Goal: Transaction & Acquisition: Purchase product/service

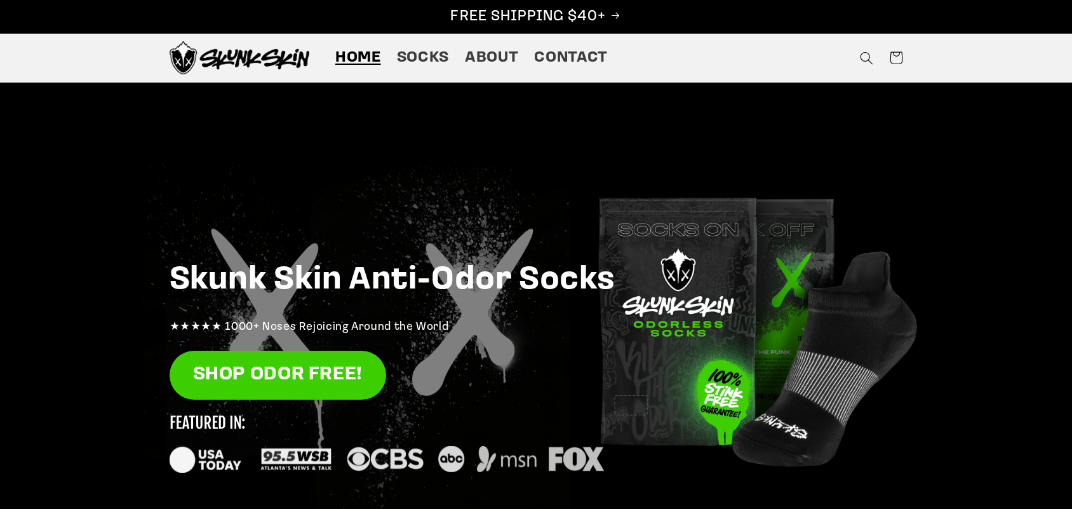
click at [319, 360] on link "SHOP ODOR FREE!" at bounding box center [278, 375] width 217 height 49
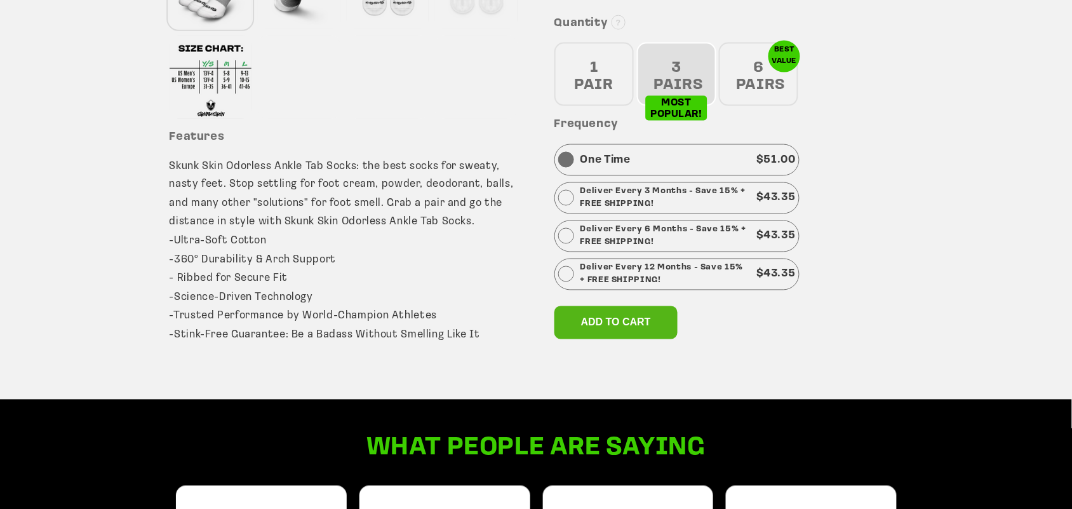
scroll to position [556, 0]
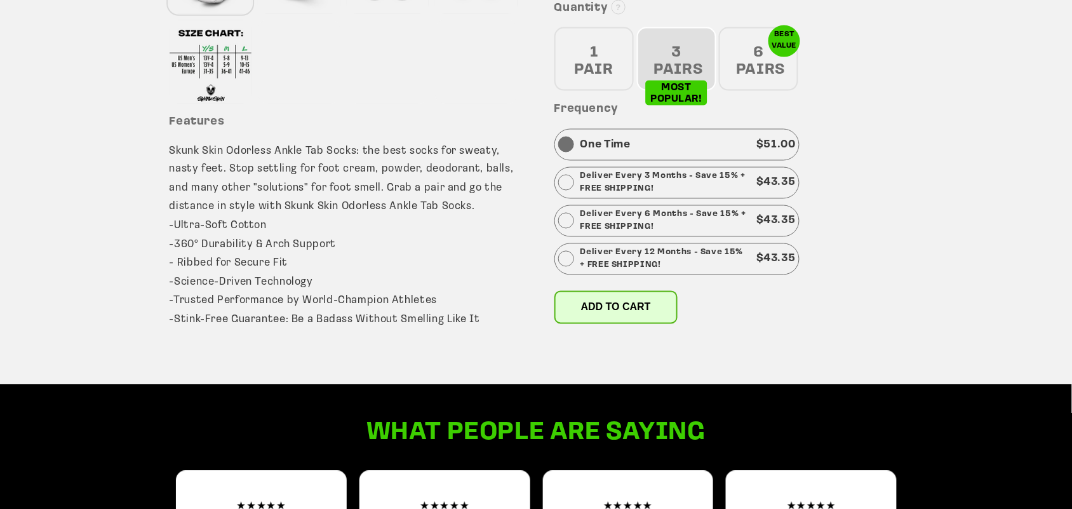
click at [629, 318] on button "Add to cart" at bounding box center [615, 307] width 123 height 33
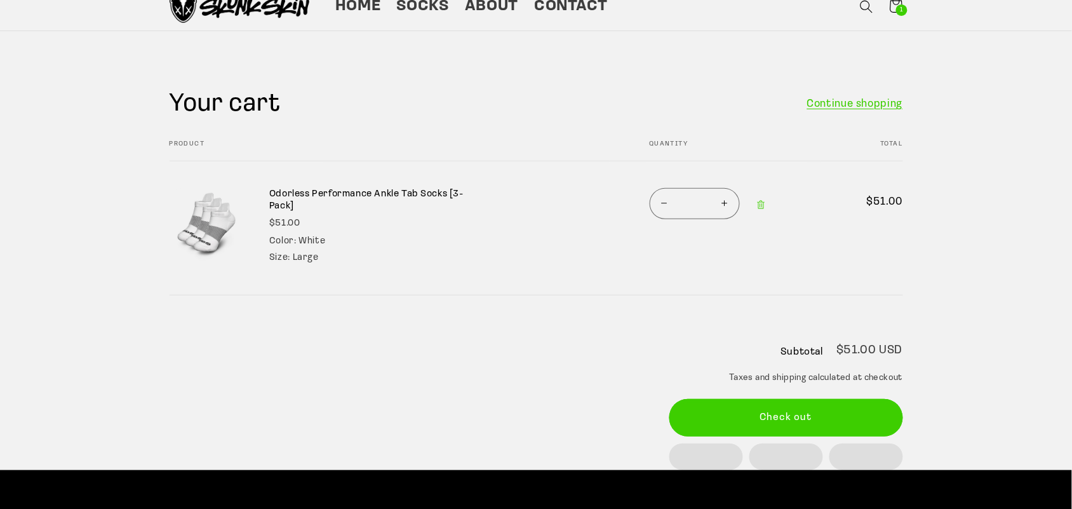
scroll to position [79, 0]
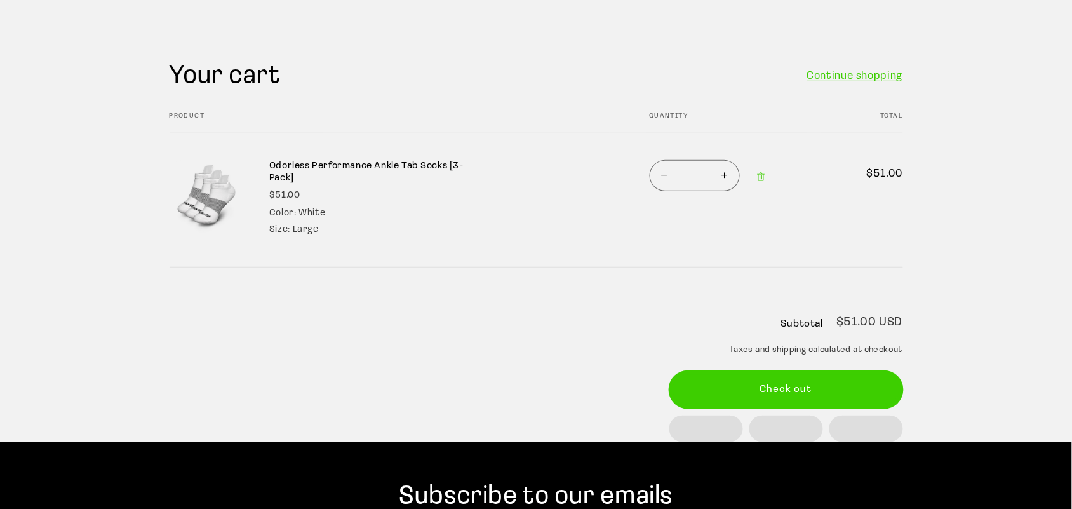
click at [791, 382] on button "Check out" at bounding box center [786, 389] width 234 height 37
